Goal: Task Accomplishment & Management: Manage account settings

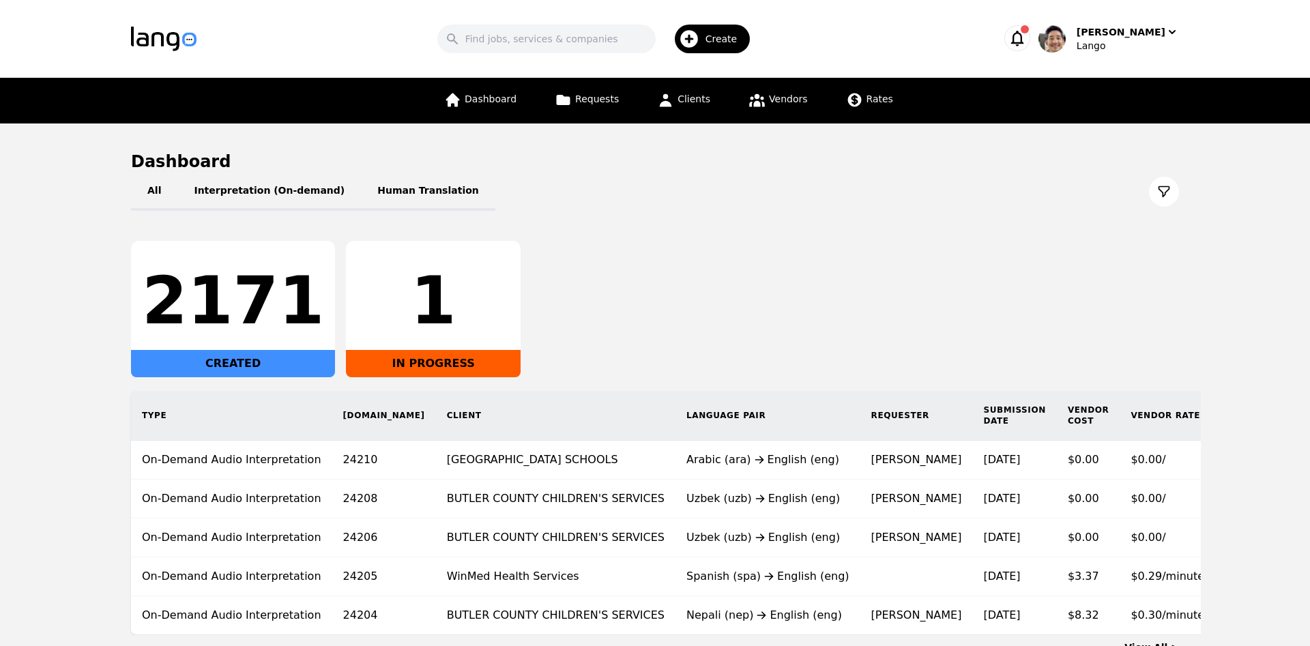
click at [935, 305] on div "2171 CREATED 1 IN PROGRESS" at bounding box center [655, 309] width 1048 height 136
click at [1125, 41] on div "Lango" at bounding box center [1128, 46] width 102 height 14
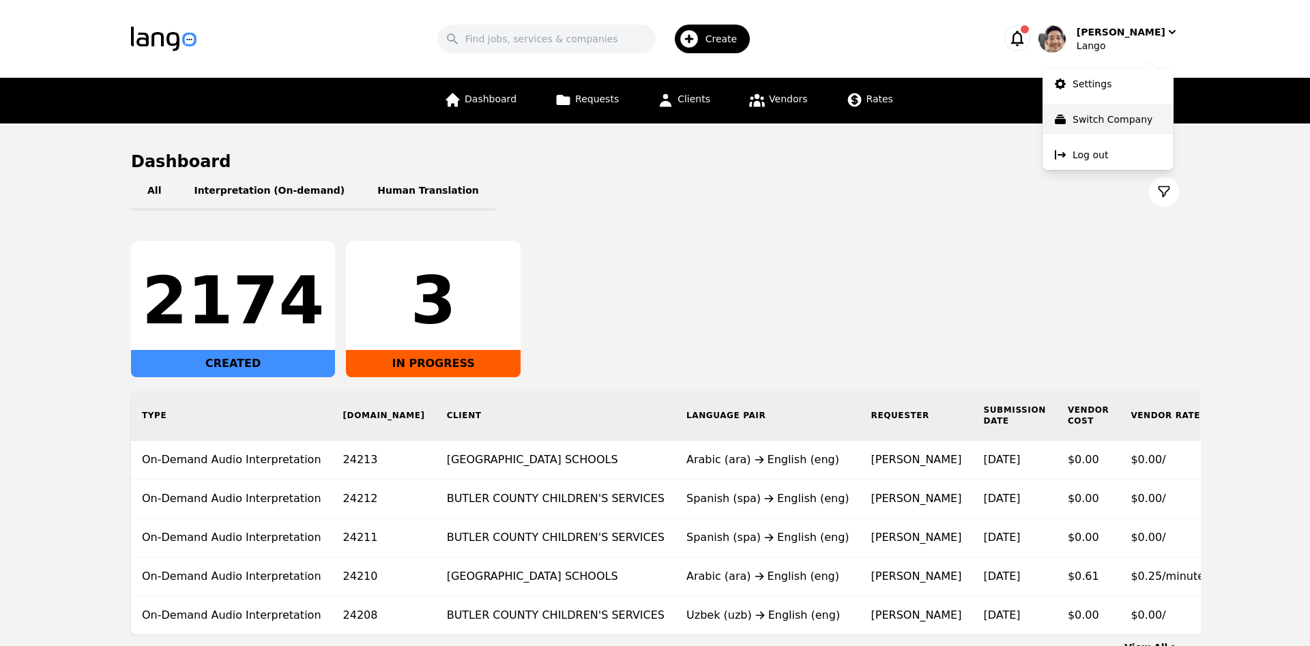
click at [1145, 111] on button "Switch Company" at bounding box center [1108, 119] width 131 height 30
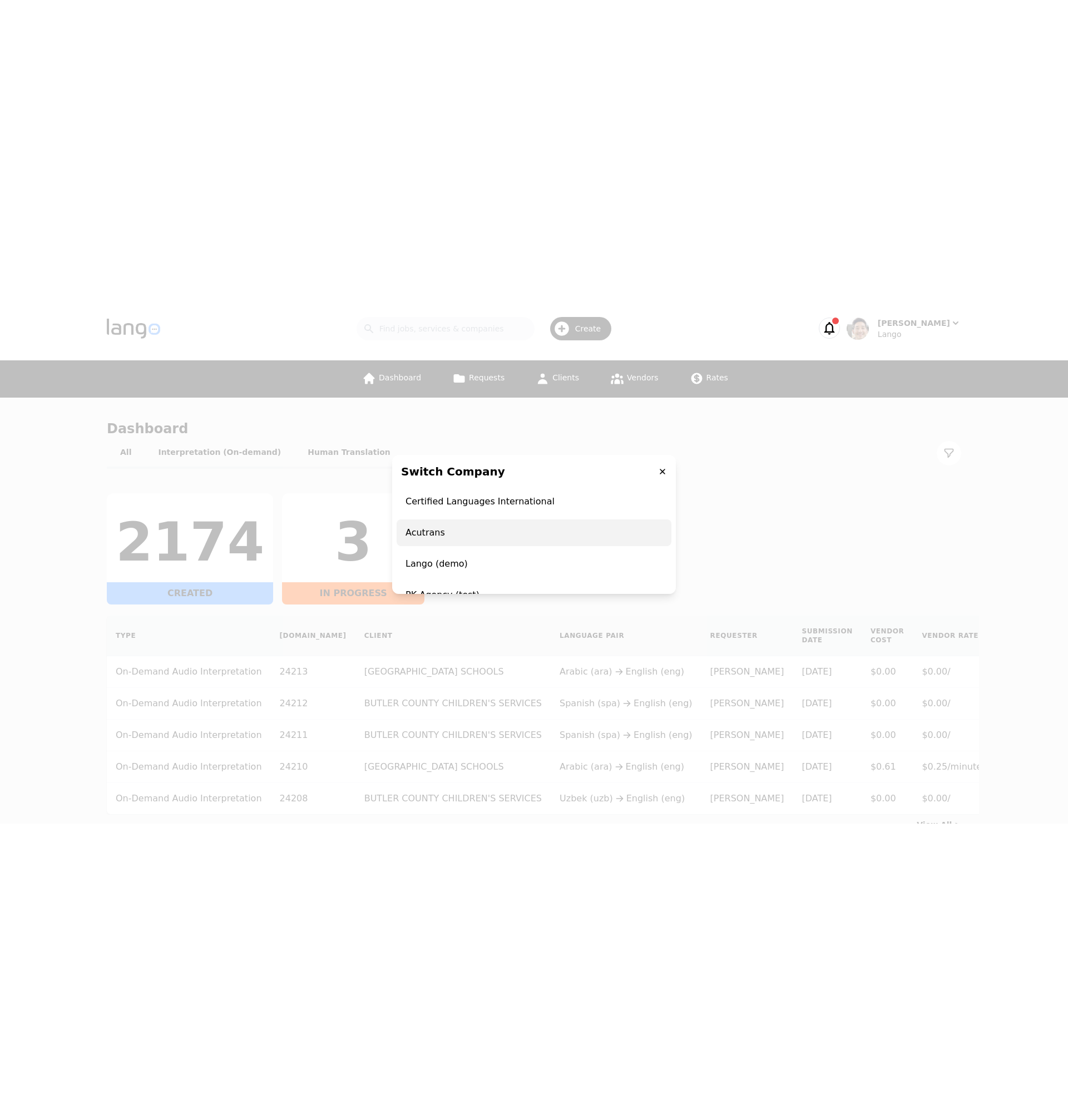
scroll to position [103, 0]
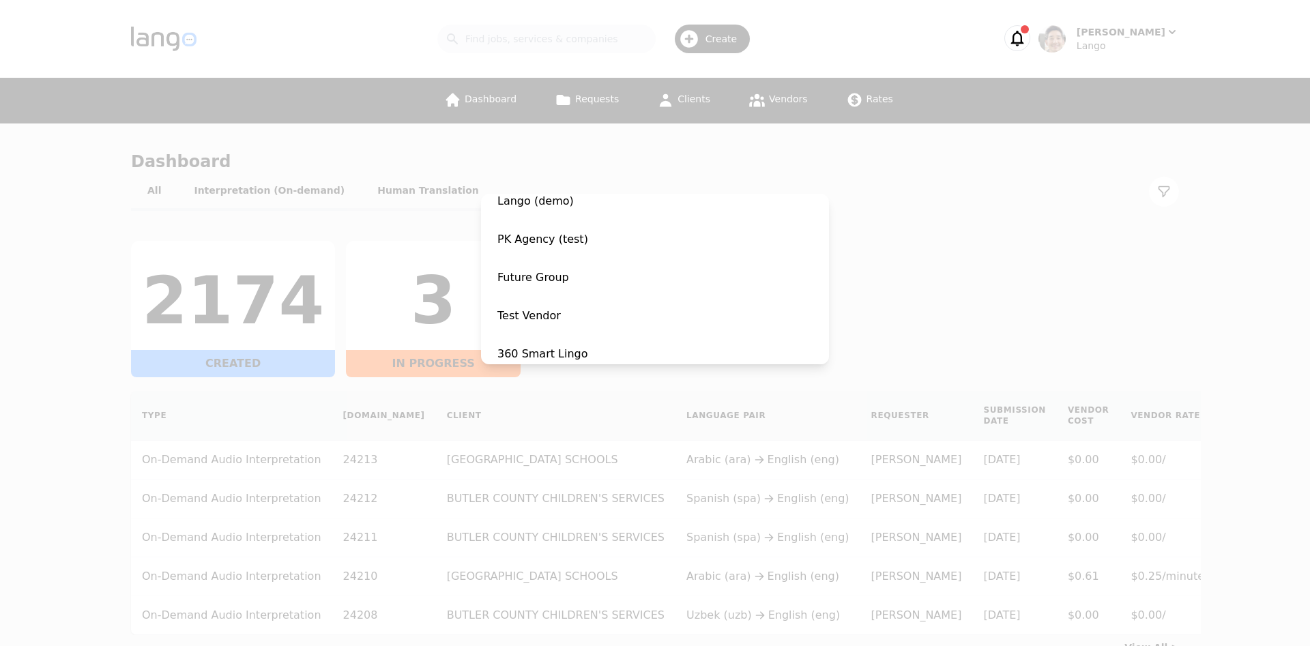
click at [974, 252] on div "Switch Company Certified Languages International Acutrans Lango (demo) PK Agenc…" at bounding box center [655, 323] width 1310 height 646
click at [974, 252] on div "2174 CREATED 3 IN PROGRESS" at bounding box center [655, 309] width 1048 height 136
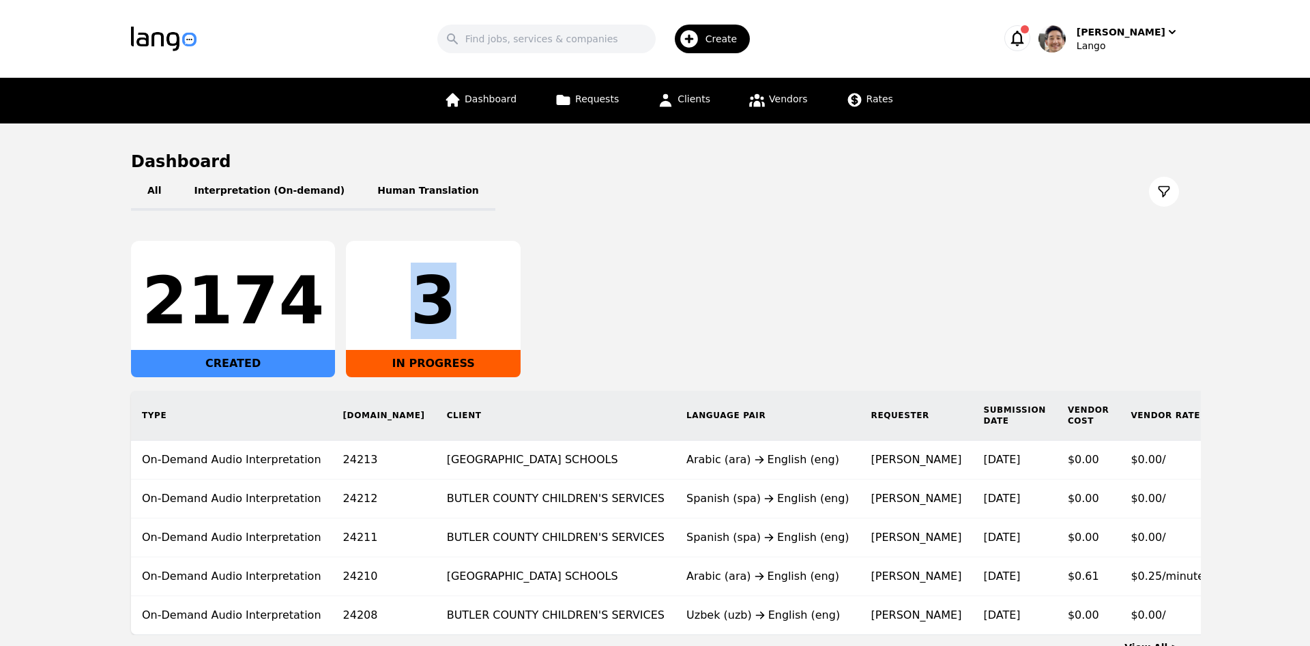
click at [974, 284] on div "2174 CREATED 3 IN PROGRESS" at bounding box center [655, 309] width 1048 height 136
